Goal: Check status

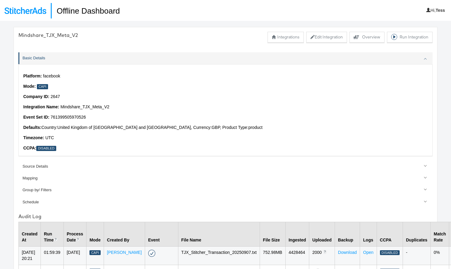
scroll to position [126, 0]
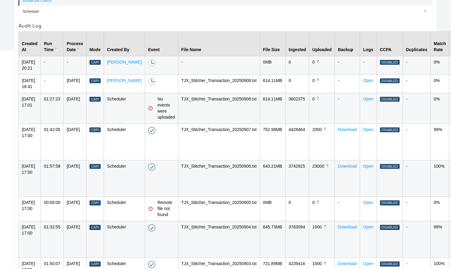
scroll to position [241, 0]
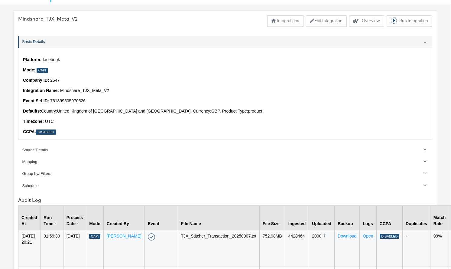
scroll to position [15, 0]
